Goal: Task Accomplishment & Management: Manage account settings

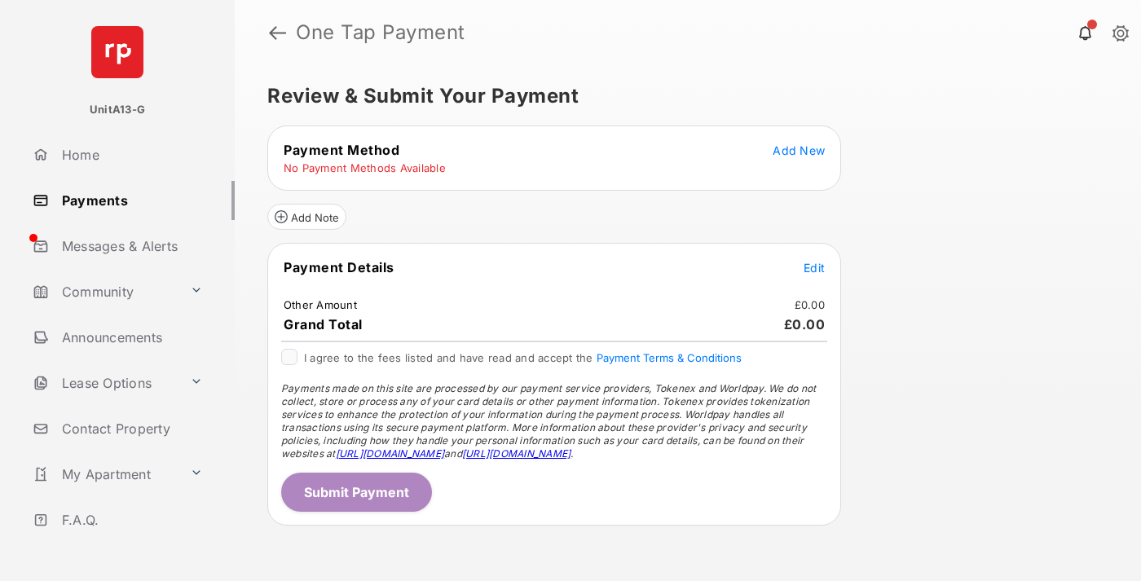
click at [799, 150] on span "Add New" at bounding box center [799, 150] width 52 height 14
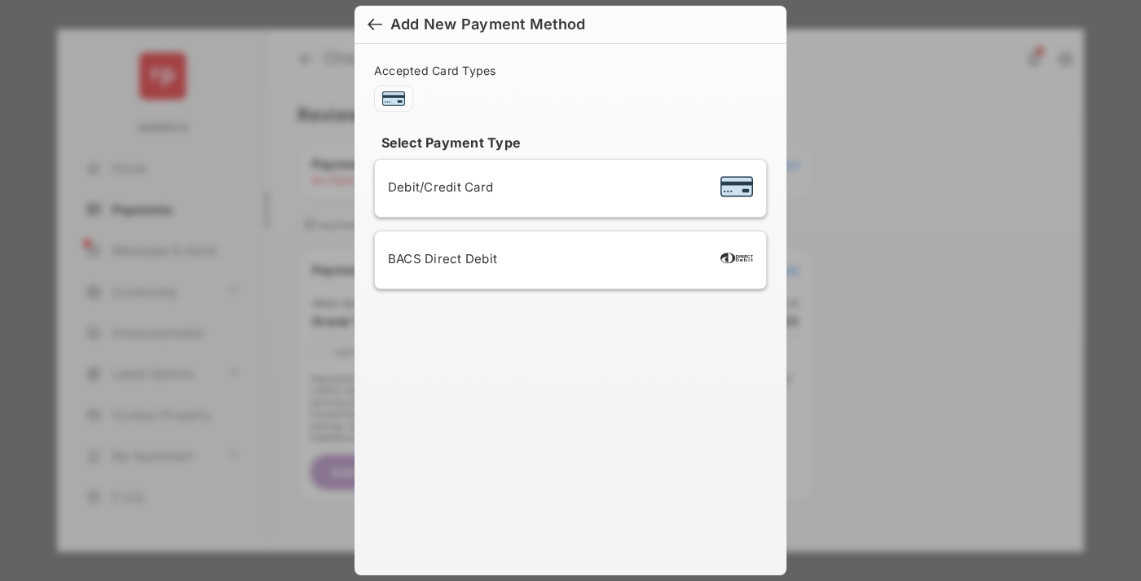
click at [567, 260] on div "BACS Direct Debit" at bounding box center [570, 260] width 365 height 31
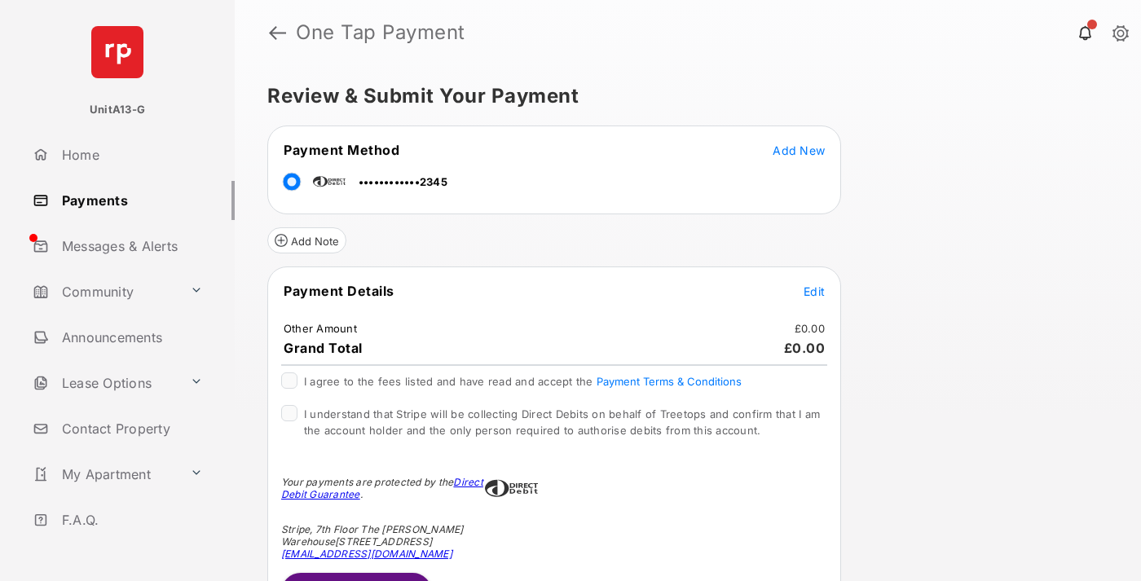
click at [127, 200] on link "Payments" at bounding box center [130, 200] width 209 height 39
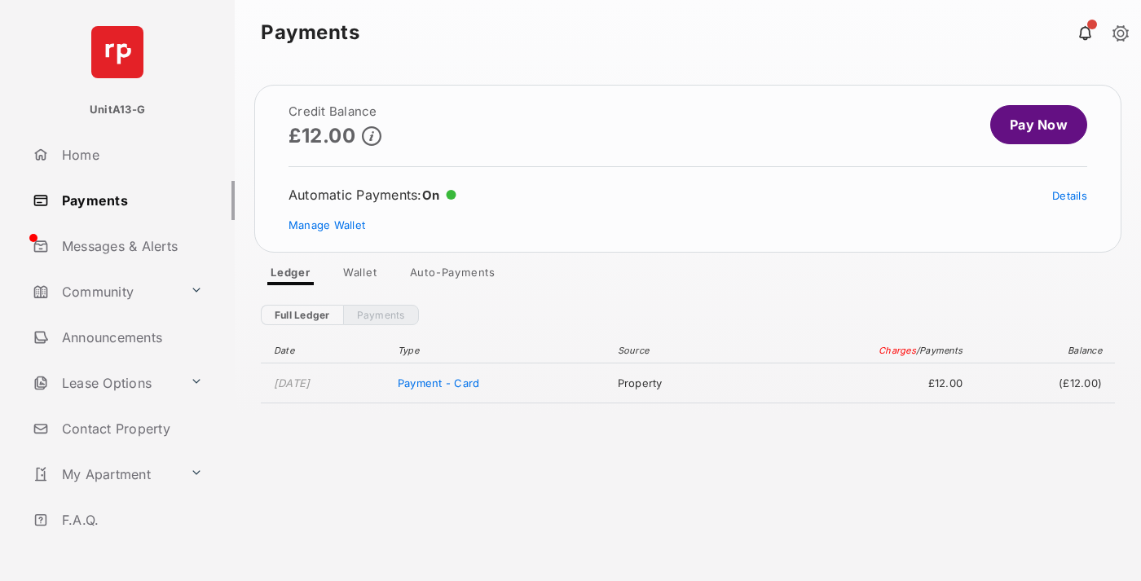
click at [327, 225] on link "Manage Wallet" at bounding box center [327, 224] width 77 height 13
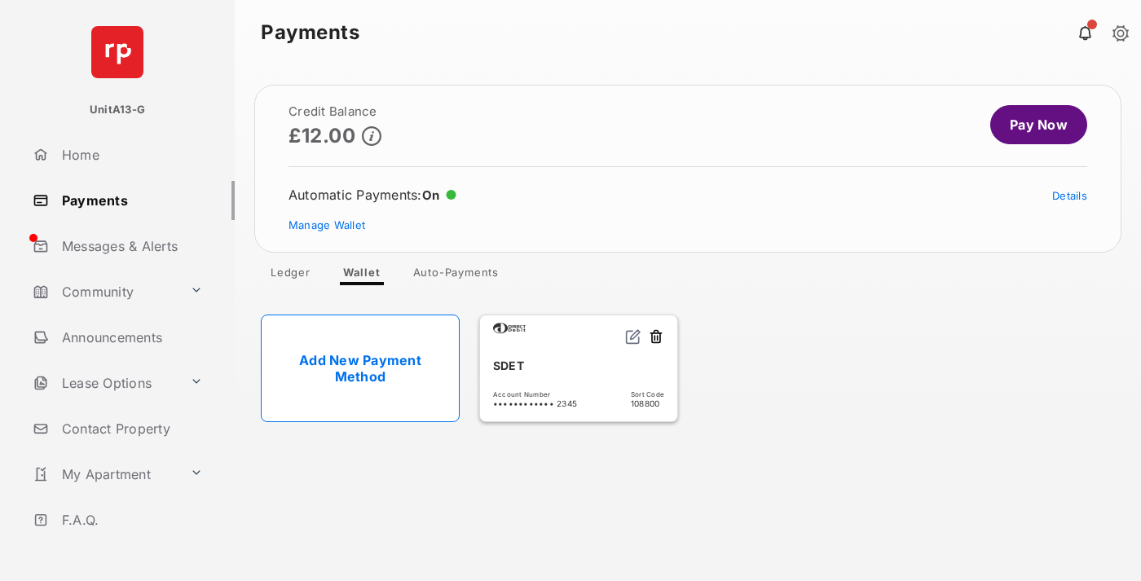
click at [1069, 196] on link "Details" at bounding box center [1069, 195] width 35 height 13
